Goal: Task Accomplishment & Management: Manage account settings

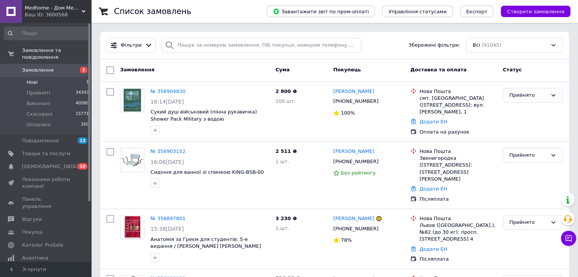
click at [40, 78] on li "Нові 1" at bounding box center [46, 82] width 93 height 11
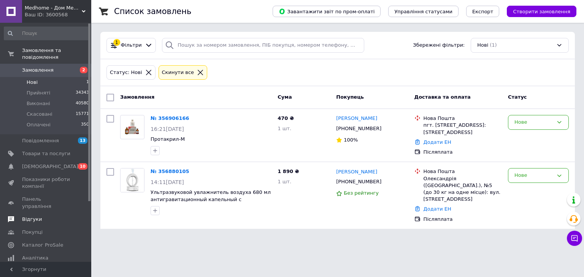
click at [36, 216] on span "Відгуки" at bounding box center [32, 219] width 20 height 7
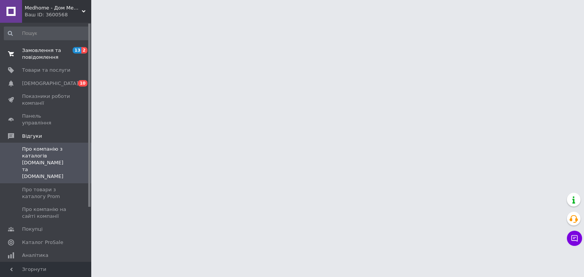
click at [27, 53] on span "Замовлення та повідомлення" at bounding box center [46, 54] width 48 height 14
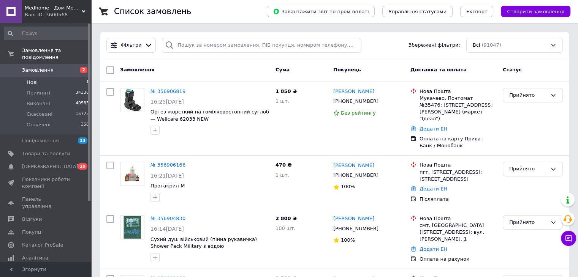
click at [39, 79] on li "Нові 1" at bounding box center [46, 82] width 93 height 11
